Goal: Information Seeking & Learning: Learn about a topic

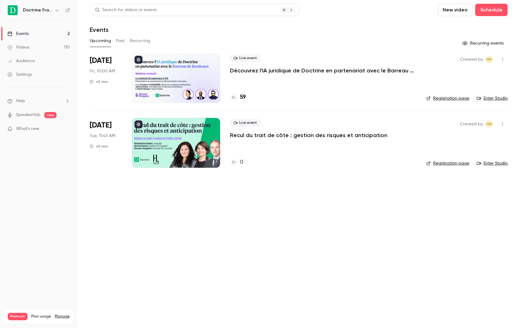
click at [119, 40] on button "Past" at bounding box center [120, 41] width 9 height 10
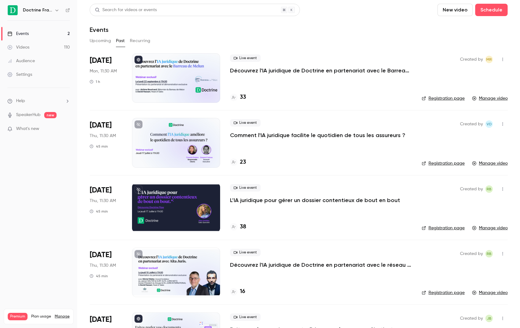
click at [306, 72] on p "Découvrez l'IA juridique de Doctrine en partenariat avec le Barreau de Melun" at bounding box center [321, 70] width 182 height 7
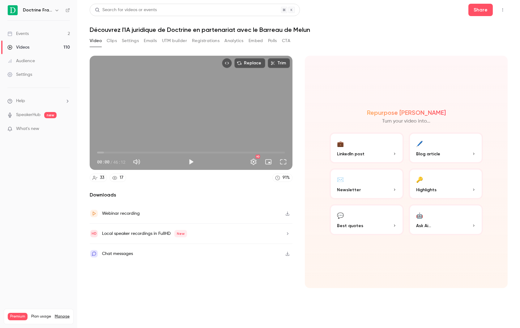
click at [240, 39] on button "Analytics" at bounding box center [233, 41] width 19 height 10
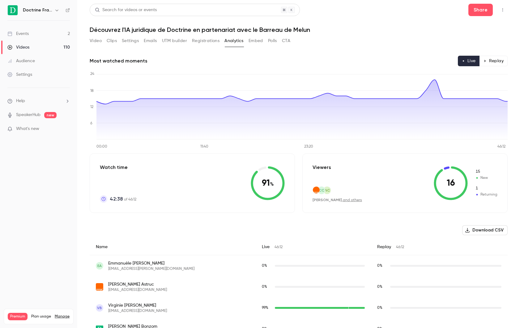
click at [98, 40] on button "Video" at bounding box center [96, 41] width 12 height 10
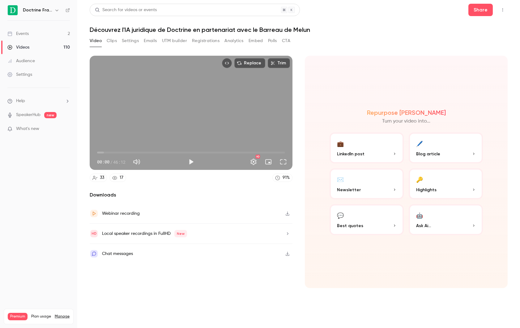
click at [52, 32] on link "Events 2" at bounding box center [38, 34] width 77 height 14
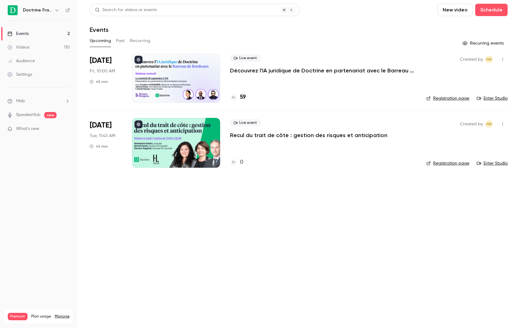
click at [239, 98] on div "59" at bounding box center [238, 97] width 16 height 8
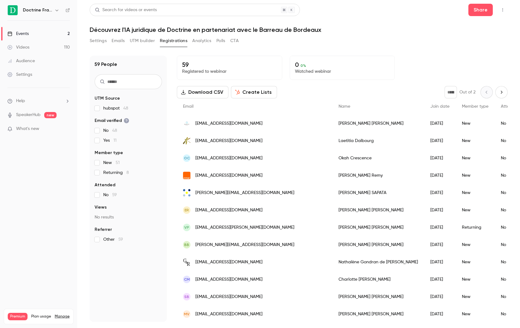
click at [17, 33] on div "Events" at bounding box center [17, 34] width 21 height 6
